Goal: Find specific page/section: Find specific page/section

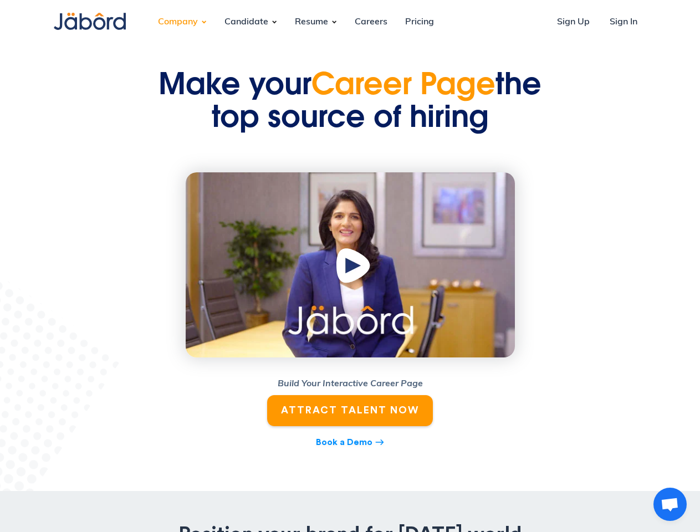
click at [178, 22] on div "Company" at bounding box center [178, 22] width 58 height 30
click at [246, 22] on div "Candidate" at bounding box center [247, 22] width 62 height 30
click at [311, 22] on div "Resume" at bounding box center [311, 22] width 51 height 30
click at [350, 265] on img "open lightbox" at bounding box center [355, 268] width 42 height 43
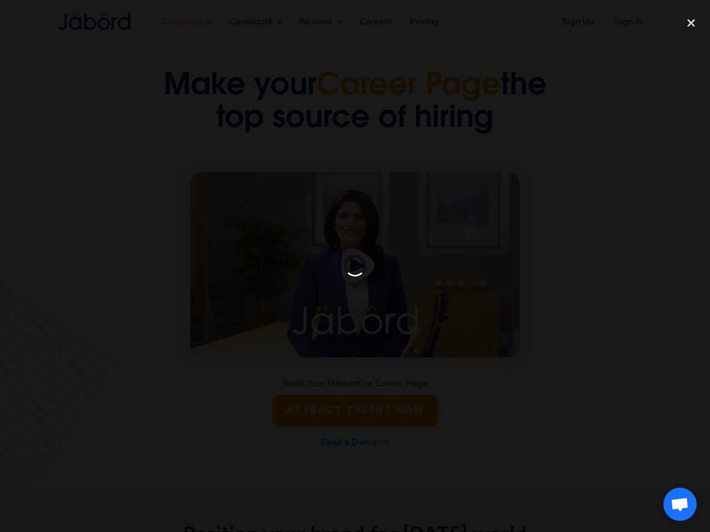
click at [670, 504] on span "Open chat" at bounding box center [679, 506] width 18 height 16
